Goal: Task Accomplishment & Management: Use online tool/utility

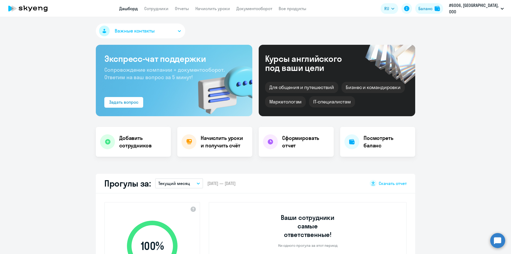
select select "30"
drag, startPoint x: 98, startPoint y: 182, endPoint x: 308, endPoint y: 182, distance: 209.7
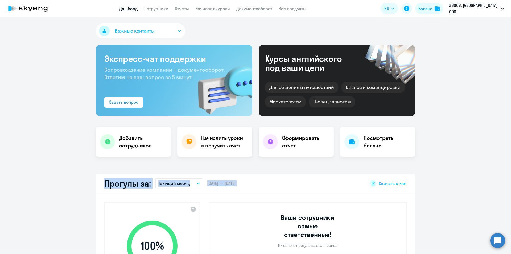
click at [308, 182] on div "Прогулы за: Текущий месяц – [DATE] — [DATE] Скачать отчет" at bounding box center [255, 184] width 319 height 20
click at [425, 184] on app-truancy-attendance-dashboard "Прогулы за: Текущий месяц – [DATE] — [DATE] Скачать отчет 100 % Уровень посещае…" at bounding box center [255, 245] width 511 height 143
click at [88, 183] on app-truancy-attendance-dashboard "Прогулы за: Текущий месяц – [DATE] — [DATE] Скачать отчет 100 % Уровень посещае…" at bounding box center [255, 245] width 511 height 143
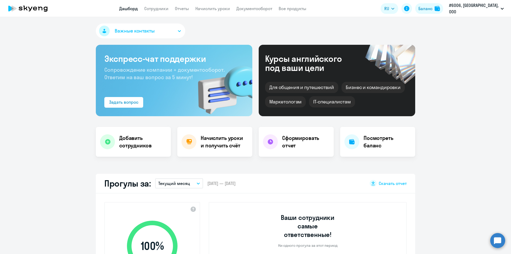
click at [334, 142] on div "Добавить сотрудников Начислить уроки и получить счёт Сформировать отчет Посмотр…" at bounding box center [255, 142] width 319 height 30
click at [253, 142] on div "Добавить сотрудников Начислить уроки и получить счёт Сформировать отчет Посмотр…" at bounding box center [255, 142] width 319 height 30
click at [171, 141] on div "Добавить сотрудников Начислить уроки и получить счёт Сформировать отчет Посмотр…" at bounding box center [255, 142] width 319 height 30
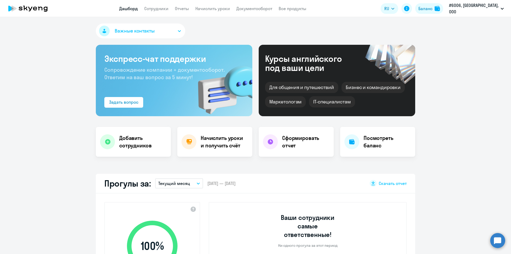
click at [223, 8] on link "Начислить уроки" at bounding box center [212, 8] width 35 height 5
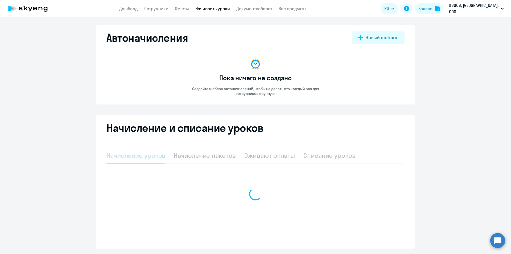
select select "10"
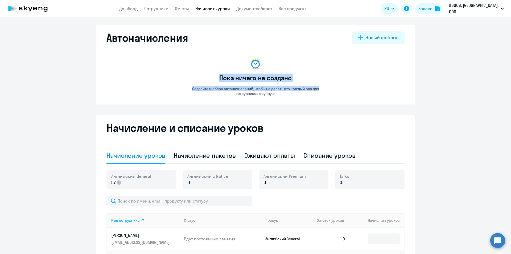
drag, startPoint x: 218, startPoint y: 79, endPoint x: 333, endPoint y: 79, distance: 115.5
click at [333, 79] on app-empty-accrual-templates-state "Пока ничего не создано Создайте шаблон автоначислений, чтобы не делать это кажд…" at bounding box center [255, 76] width 298 height 38
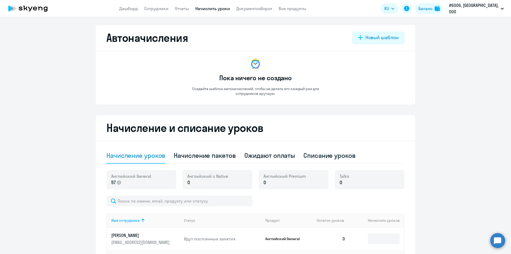
click at [432, 180] on ng-component "Автоначисления Новый шаблон Пока ничего не создано Создайте шаблон автоначислен…" at bounding box center [255, 238] width 511 height 427
click at [75, 179] on ng-component "Автоначисления Новый шаблон Пока ничего не создано Создайте шаблон автоначислен…" at bounding box center [255, 238] width 511 height 427
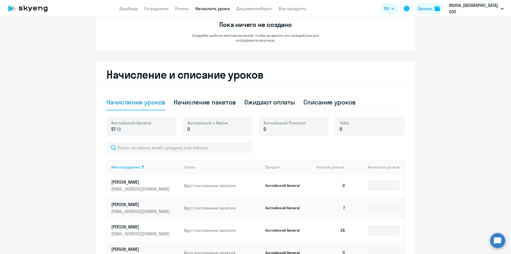
click at [82, 125] on ng-component "Автоначисления Новый шаблон Пока ничего не создано Создайте шаблон автоначислен…" at bounding box center [255, 185] width 511 height 427
click at [97, 125] on div "Начисление и списание уроков Начисление уроков Начисление пакетов Ожидают оплат…" at bounding box center [255, 230] width 319 height 337
click at [408, 126] on div "Начисление и списание уроков Начисление уроков Начисление пакетов Ожидают оплат…" at bounding box center [255, 230] width 319 height 337
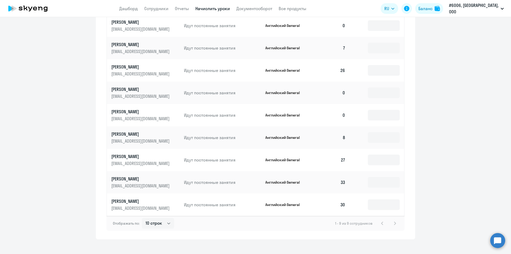
scroll to position [220, 0]
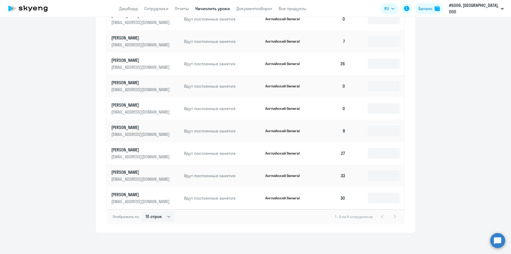
click at [422, 220] on ng-component "Автоначисления Новый шаблон Пока ничего не создано Создайте шаблон автоначислен…" at bounding box center [255, 18] width 511 height 427
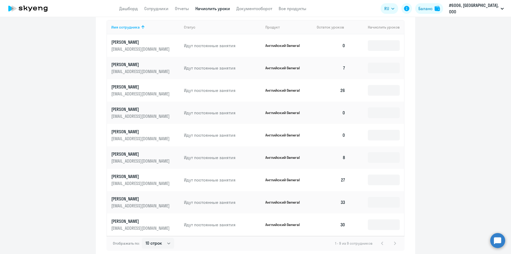
scroll to position [166, 0]
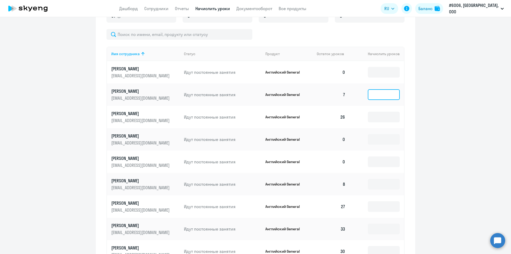
click at [375, 94] on input at bounding box center [384, 94] width 32 height 11
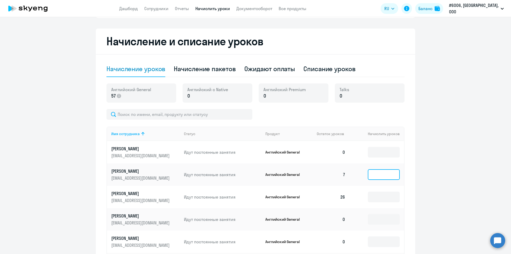
click at [375, 175] on input at bounding box center [384, 174] width 32 height 11
click at [377, 175] on input at bounding box center [384, 174] width 32 height 11
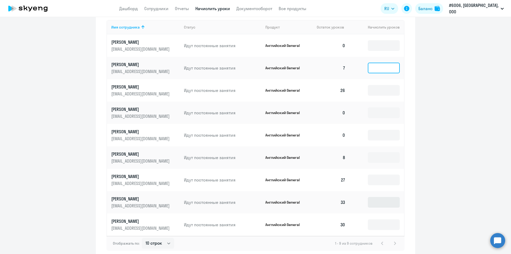
scroll to position [220, 0]
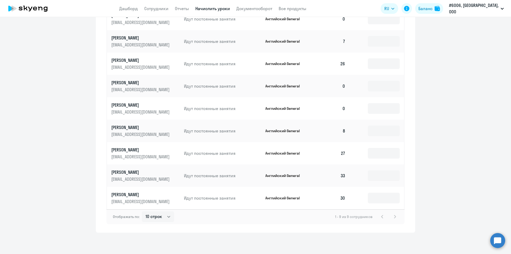
click at [393, 216] on div "1 - 9 из 9 сотрудников" at bounding box center [366, 216] width 63 height 6
click at [426, 199] on ng-component "Автоначисления Новый шаблон Пока ничего не создано Создайте шаблон автоначислен…" at bounding box center [255, 18] width 511 height 427
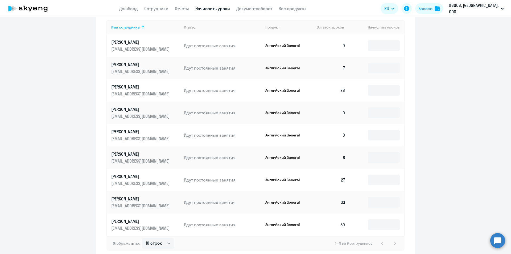
click at [419, 200] on ng-component "Автоначисления Новый шаблон Пока ничего не создано Создайте шаблон автоначислен…" at bounding box center [255, 45] width 511 height 427
click at [422, 179] on ng-component "Автоначисления Новый шаблон Пока ничего не создано Создайте шаблон автоначислен…" at bounding box center [255, 45] width 511 height 427
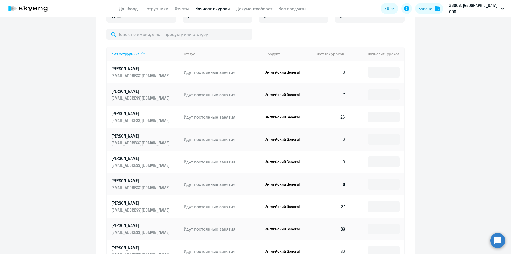
click at [422, 184] on ng-component "Автоначисления Новый шаблон Пока ничего не создано Создайте шаблон автоначислен…" at bounding box center [255, 72] width 511 height 427
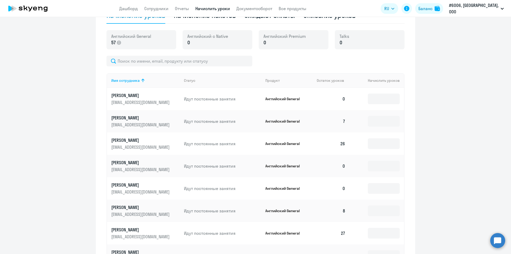
click at [494, 203] on ng-component "Автоначисления Новый шаблон Пока ничего не создано Создайте шаблон автоначислен…" at bounding box center [255, 98] width 511 height 427
click at [432, 104] on ng-component "Автоначисления Новый шаблон Пока ничего не создано Создайте шаблон автоначислен…" at bounding box center [255, 98] width 511 height 427
click at [406, 119] on div "Начисление и списание уроков Начисление уроков Начисление пакетов Ожидают оплат…" at bounding box center [255, 143] width 319 height 337
click at [381, 121] on input at bounding box center [384, 121] width 32 height 11
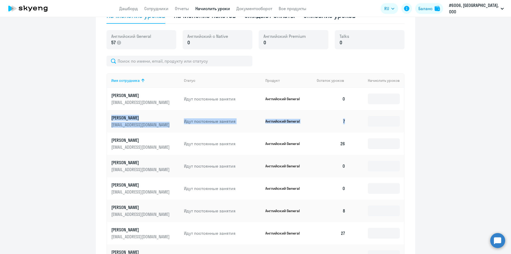
drag, startPoint x: 125, startPoint y: 120, endPoint x: 367, endPoint y: 128, distance: 242.1
click at [367, 128] on tr "[PERSON_NAME] [EMAIL_ADDRESS][DOMAIN_NAME] Идут постоянные занятия Английский G…" at bounding box center [255, 121] width 297 height 22
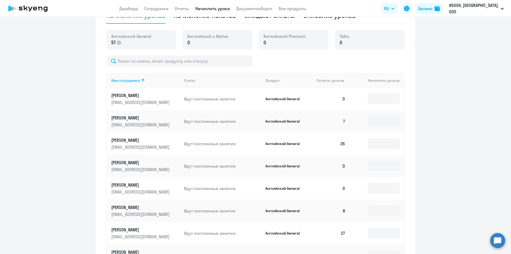
click at [425, 120] on ng-component "Автоначисления Новый шаблон Пока ничего не создано Создайте шаблон автоначислен…" at bounding box center [255, 98] width 511 height 427
drag, startPoint x: 339, startPoint y: 119, endPoint x: 353, endPoint y: 122, distance: 14.3
click at [353, 122] on tr "[PERSON_NAME] [EMAIL_ADDRESS][DOMAIN_NAME] Идут постоянные занятия Английский G…" at bounding box center [255, 121] width 297 height 22
click at [408, 121] on div "Начисление и списание уроков Начисление уроков Начисление пакетов Ожидают оплат…" at bounding box center [255, 143] width 319 height 337
click at [409, 121] on div "Начисление и списание уроков Начисление уроков Начисление пакетов Ожидают оплат…" at bounding box center [255, 143] width 319 height 337
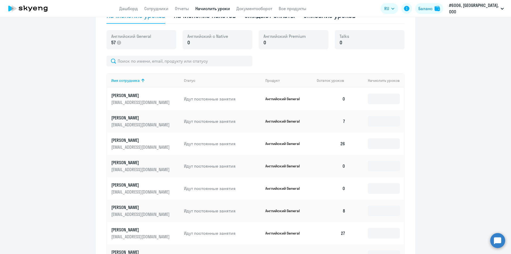
click at [405, 121] on div "Начисление и списание уроков Начисление уроков Начисление пакетов Ожидают оплат…" at bounding box center [255, 143] width 319 height 337
click at [408, 120] on div "Начисление и списание уроков Начисление уроков Начисление пакетов Ожидают оплат…" at bounding box center [255, 143] width 319 height 337
click at [407, 120] on div "Начисление и списание уроков Начисление уроков Начисление пакетов Ожидают оплат…" at bounding box center [255, 143] width 319 height 337
click at [420, 120] on ng-component "Автоначисления Новый шаблон Пока ничего не создано Создайте шаблон автоначислен…" at bounding box center [255, 98] width 511 height 427
click at [424, 120] on ng-component "Автоначисления Новый шаблон Пока ничего не создано Создайте шаблон автоначислен…" at bounding box center [255, 98] width 511 height 427
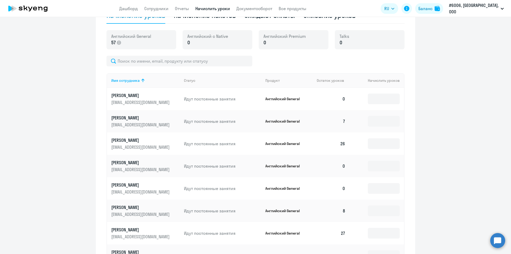
click at [427, 119] on ng-component "Автоначисления Новый шаблон Пока ничего не создано Создайте шаблон автоначислен…" at bounding box center [255, 98] width 511 height 427
drag, startPoint x: 332, startPoint y: 119, endPoint x: 354, endPoint y: 120, distance: 22.9
click at [354, 120] on tr "[PERSON_NAME] [EMAIL_ADDRESS][DOMAIN_NAME] Идут постоянные занятия Английский G…" at bounding box center [255, 121] width 297 height 22
click at [407, 120] on div "Начисление и списание уроков Начисление уроков Начисление пакетов Ожидают оплат…" at bounding box center [255, 143] width 319 height 337
click at [381, 121] on input at bounding box center [384, 121] width 32 height 11
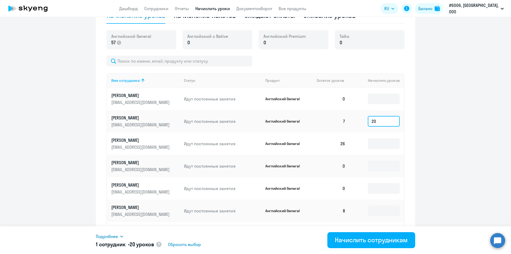
type input "20"
click at [407, 119] on div "Начисление и списание уроков Начисление уроков Начисление пакетов Ожидают оплат…" at bounding box center [255, 143] width 319 height 337
click at [374, 239] on div "Начислить сотрудникам" at bounding box center [371, 239] width 73 height 9
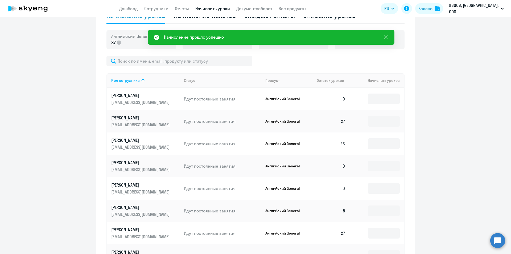
click at [452, 140] on ng-component "Автоначисления Новый шаблон Пока ничего не создано Создайте шаблон автоначислен…" at bounding box center [255, 98] width 511 height 427
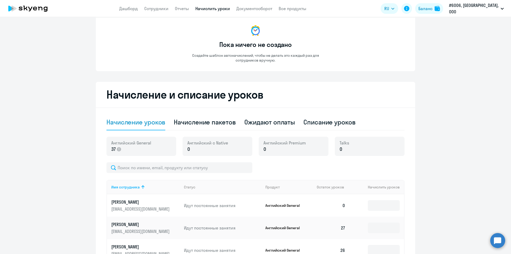
scroll to position [0, 0]
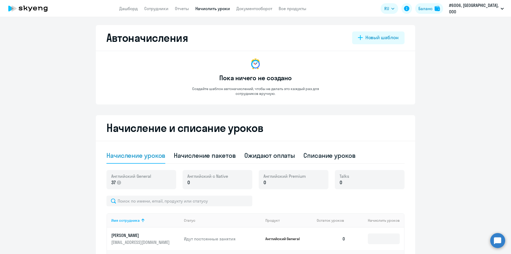
drag, startPoint x: 101, startPoint y: 124, endPoint x: 276, endPoint y: 130, distance: 174.7
click at [274, 128] on h2 "Начисление и списание уроков" at bounding box center [255, 127] width 298 height 13
click at [279, 128] on h2 "Начисление и списание уроков" at bounding box center [255, 127] width 298 height 13
click at [287, 128] on h2 "Начисление и списание уроков" at bounding box center [255, 127] width 298 height 13
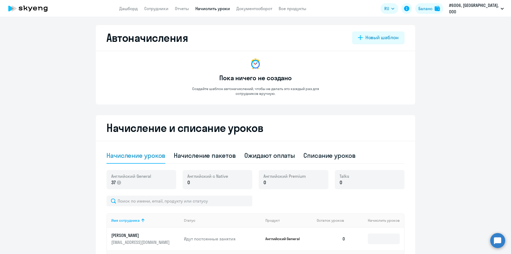
drag, startPoint x: 102, startPoint y: 151, endPoint x: 391, endPoint y: 154, distance: 288.8
click at [428, 153] on ng-component "Автоначисления Новый шаблон Пока ничего не создано Создайте шаблон автоначислен…" at bounding box center [255, 238] width 511 height 427
select select "10"
click at [426, 129] on ng-component "Автоначисления Новый шаблон Пока ничего не создано Создайте шаблон автоначислен…" at bounding box center [255, 238] width 511 height 427
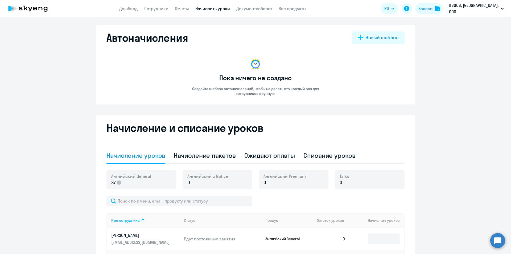
scroll to position [106, 0]
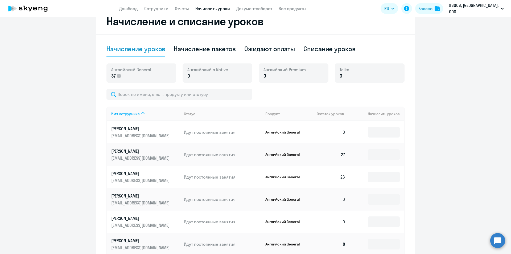
click at [421, 130] on ng-component "Автоначисления Новый шаблон Пока ничего не создано Создайте шаблон автоначислен…" at bounding box center [255, 132] width 511 height 427
click at [406, 113] on div "Начисление и списание уроков Начисление уроков Начисление пакетов Ожидают оплат…" at bounding box center [255, 177] width 319 height 337
drag, startPoint x: 179, startPoint y: 115, endPoint x: 414, endPoint y: 108, distance: 234.8
click at [414, 108] on ng-component "Автоначисления Новый шаблон Пока ничего не создано Создайте шаблон автоначислен…" at bounding box center [255, 132] width 511 height 427
click at [406, 113] on div "Начисление и списание уроков Начисление уроков Начисление пакетов Ожидают оплат…" at bounding box center [255, 177] width 319 height 337
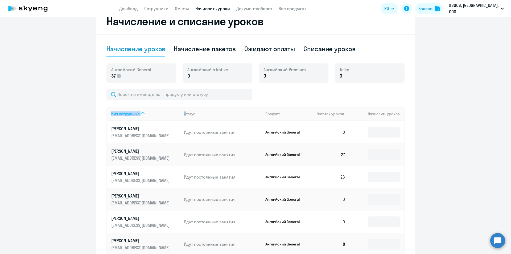
click at [427, 110] on ng-component "Автоначисления Новый шаблон Пока ничего не создано Создайте шаблон автоначислен…" at bounding box center [255, 132] width 511 height 427
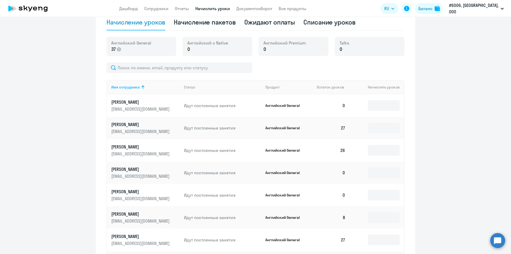
click at [419, 126] on ng-component "Автоначисления Новый шаблон Пока ничего не создано Создайте шаблон автоначислен…" at bounding box center [255, 105] width 511 height 427
click at [407, 127] on div "Начисление и списание уроков Начисление уроков Начисление пакетов Ожидают оплат…" at bounding box center [255, 150] width 319 height 337
